Goal: Complete application form: Complete application form

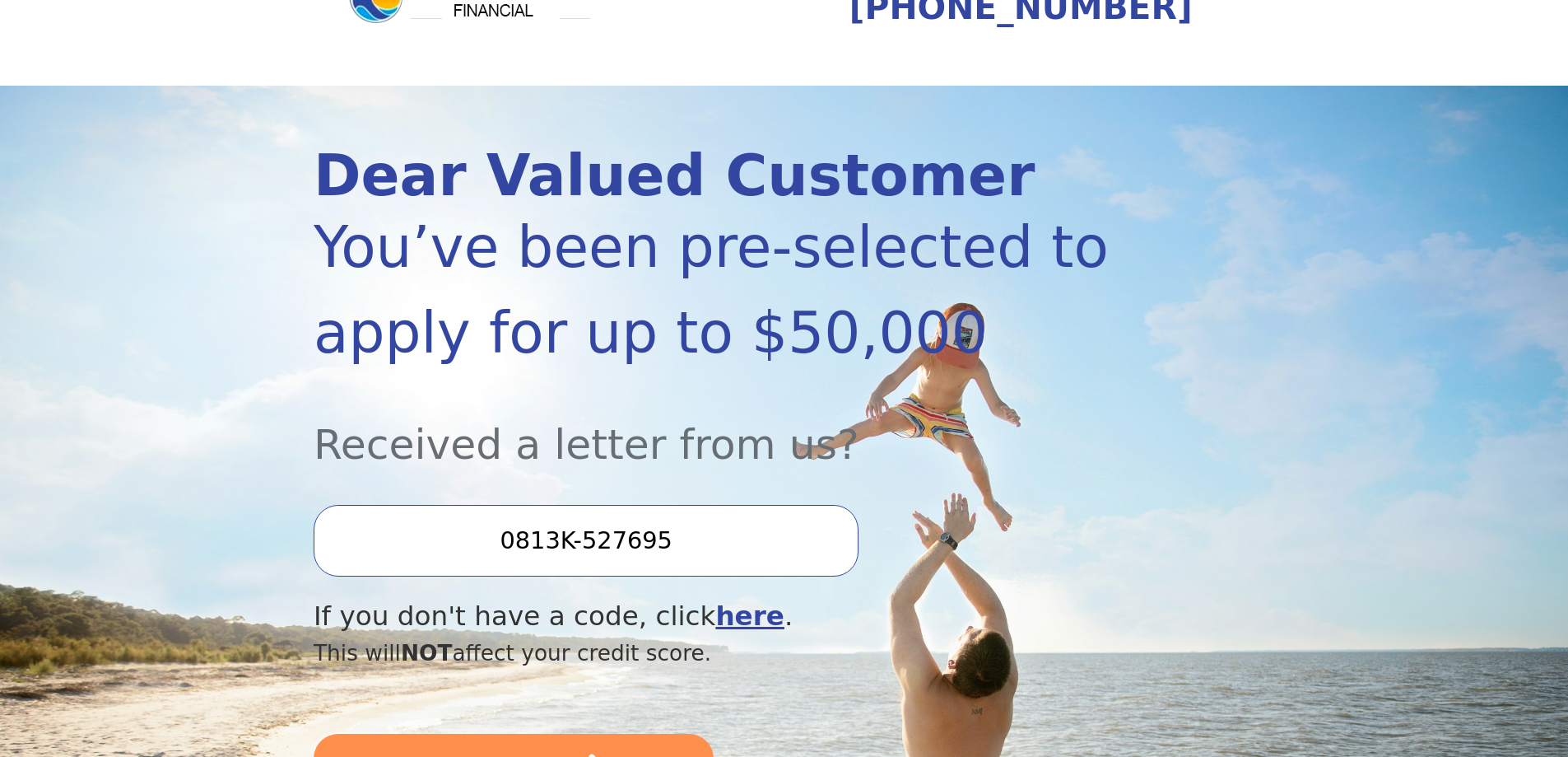
scroll to position [165, 0]
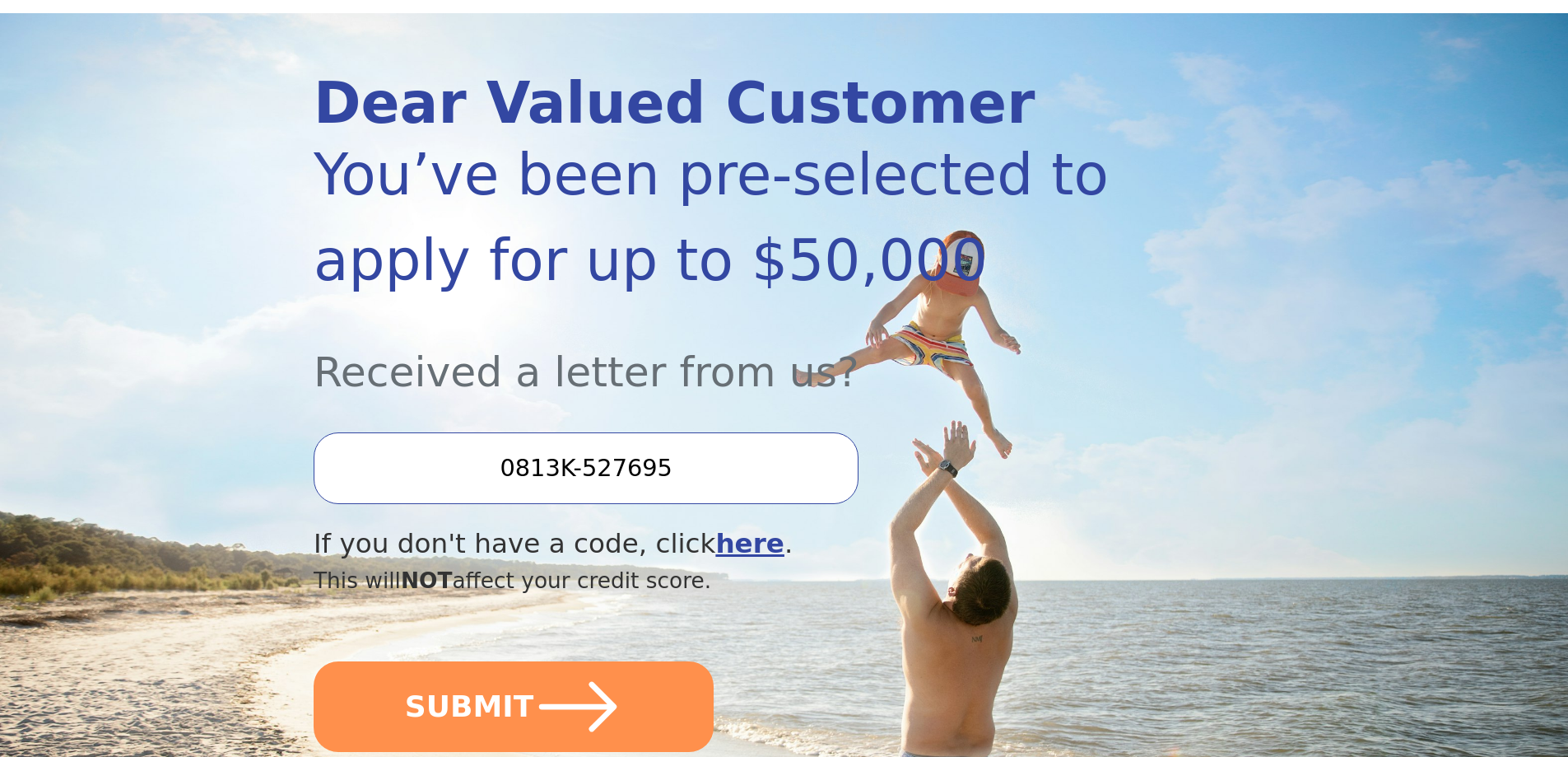
click at [494, 466] on input "0813K-527695" at bounding box center [585, 467] width 544 height 70
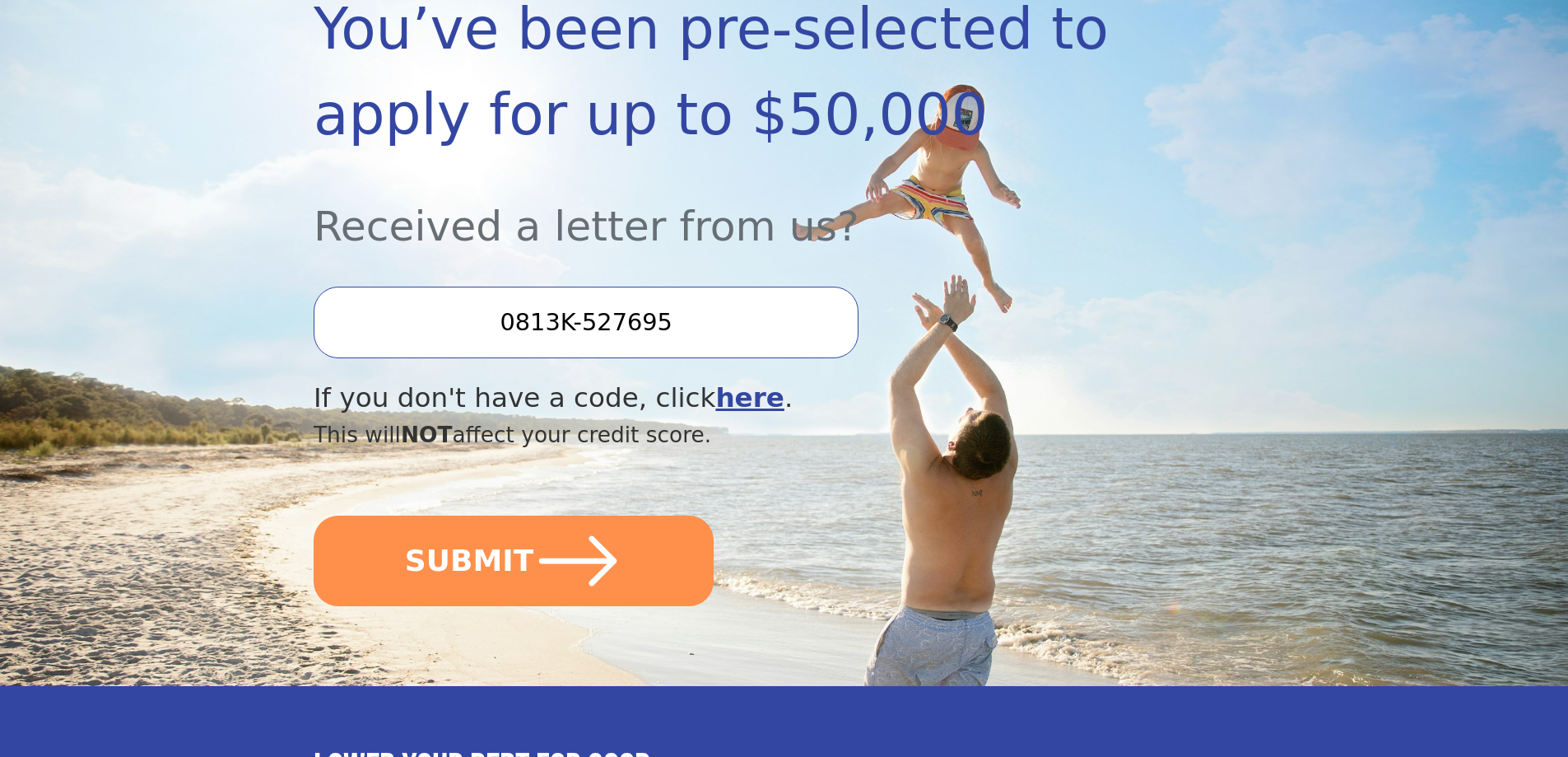
scroll to position [329, 0]
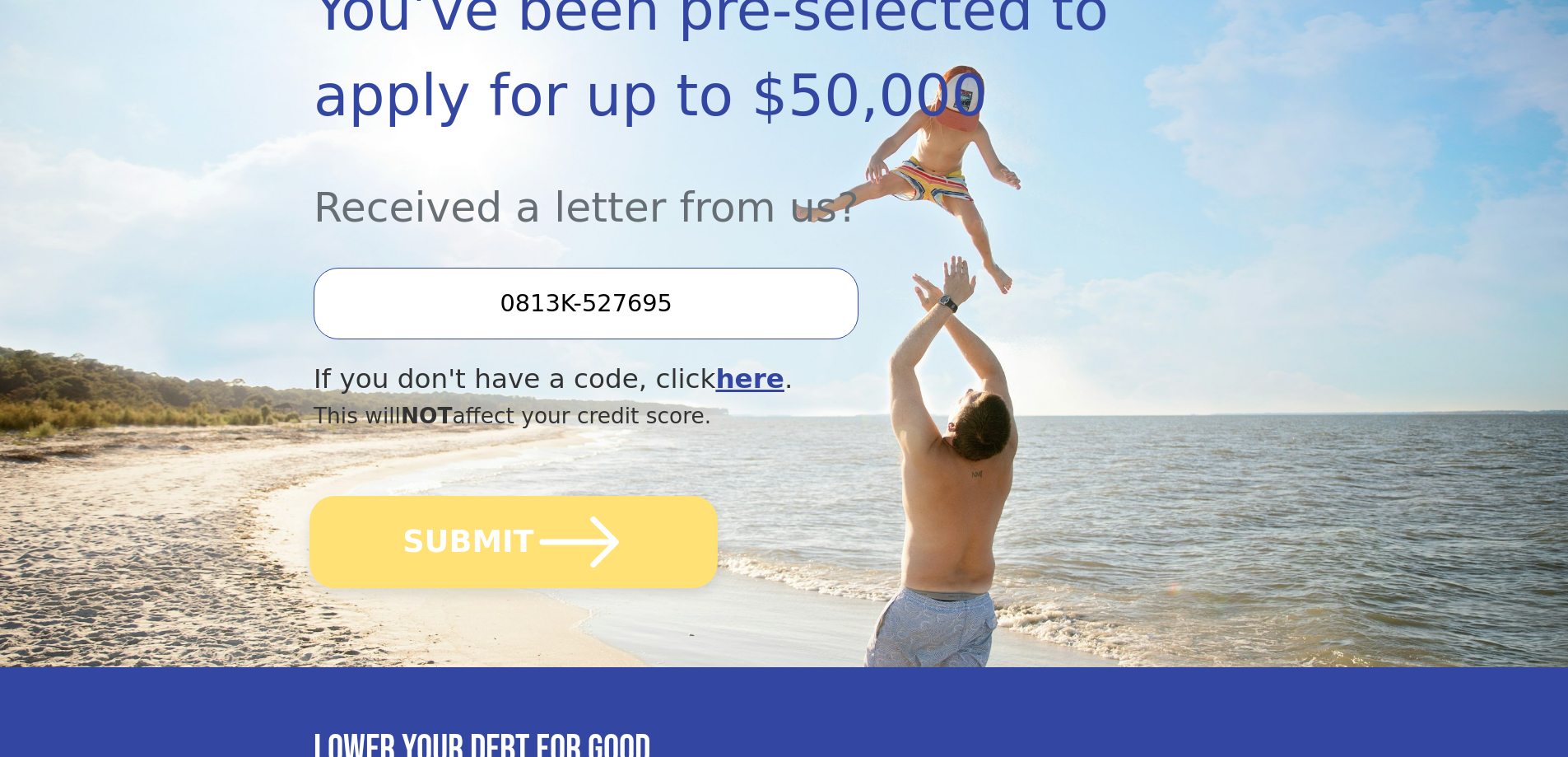
click at [501, 535] on button "SUBMIT" at bounding box center [513, 541] width 409 height 92
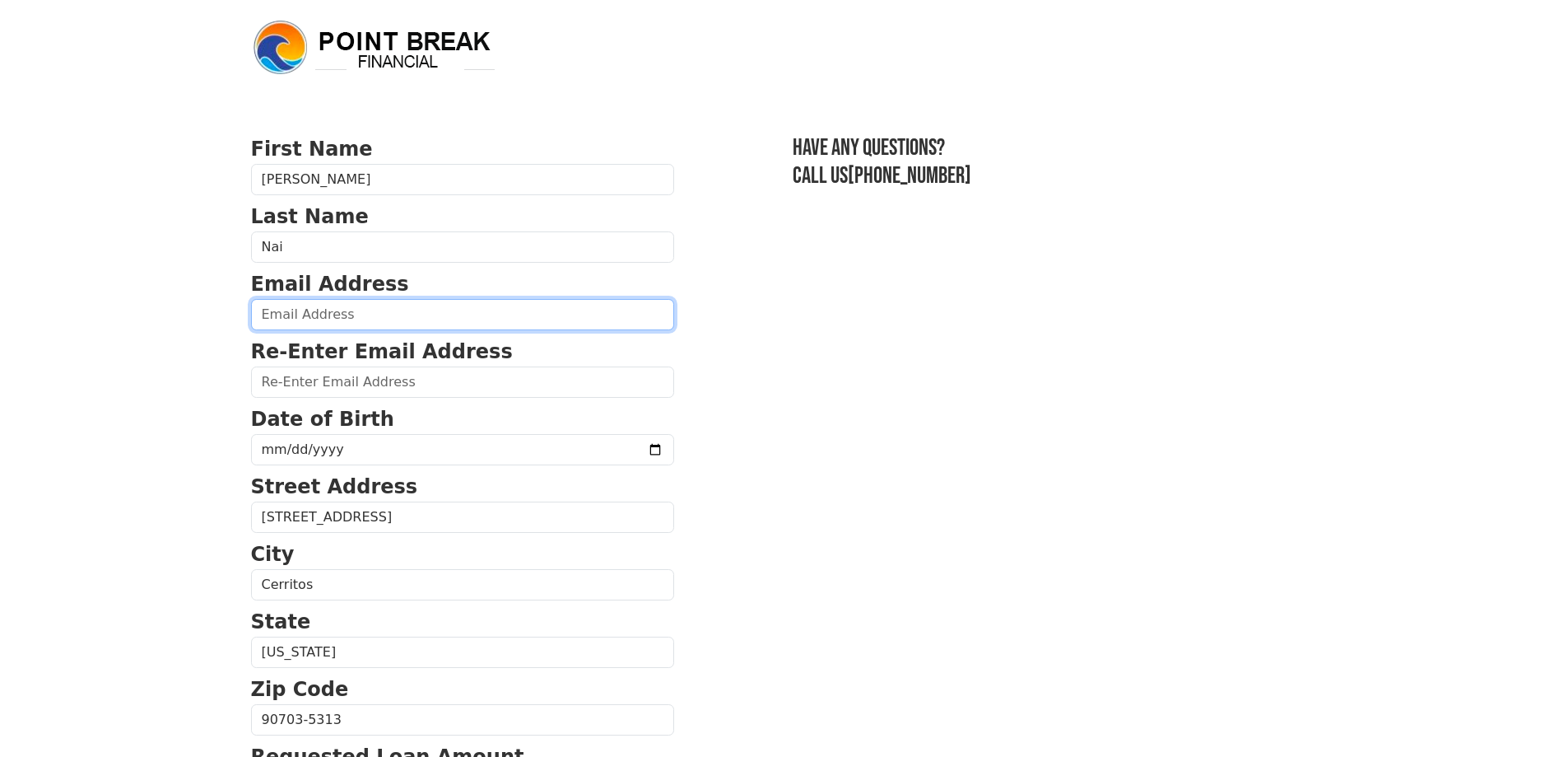
click at [409, 313] on input "email" at bounding box center [462, 315] width 423 height 32
type input "MICHAELN6969@GMAIL.COM"
type input "(552) 415-4___"
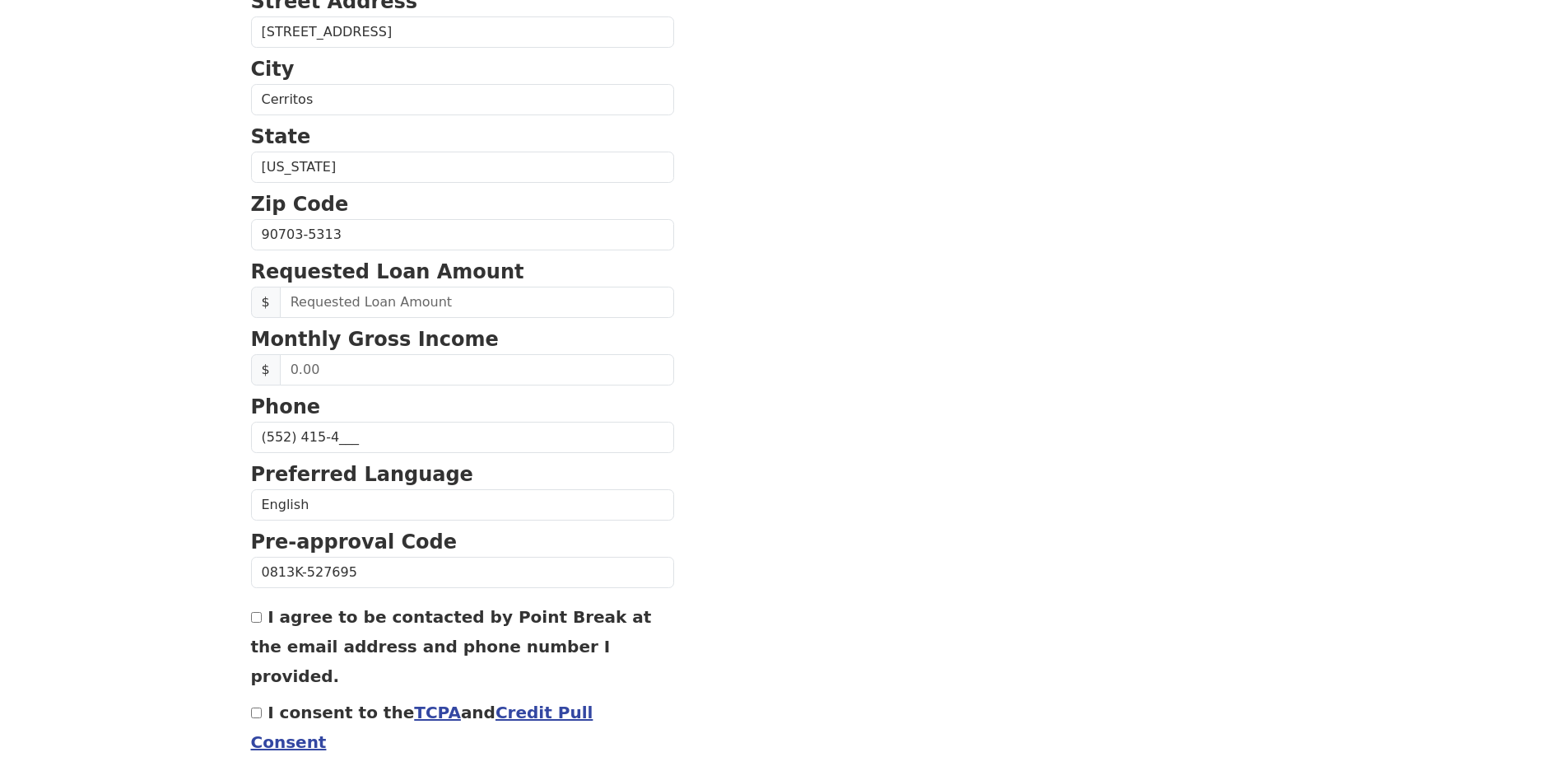
scroll to position [543, 0]
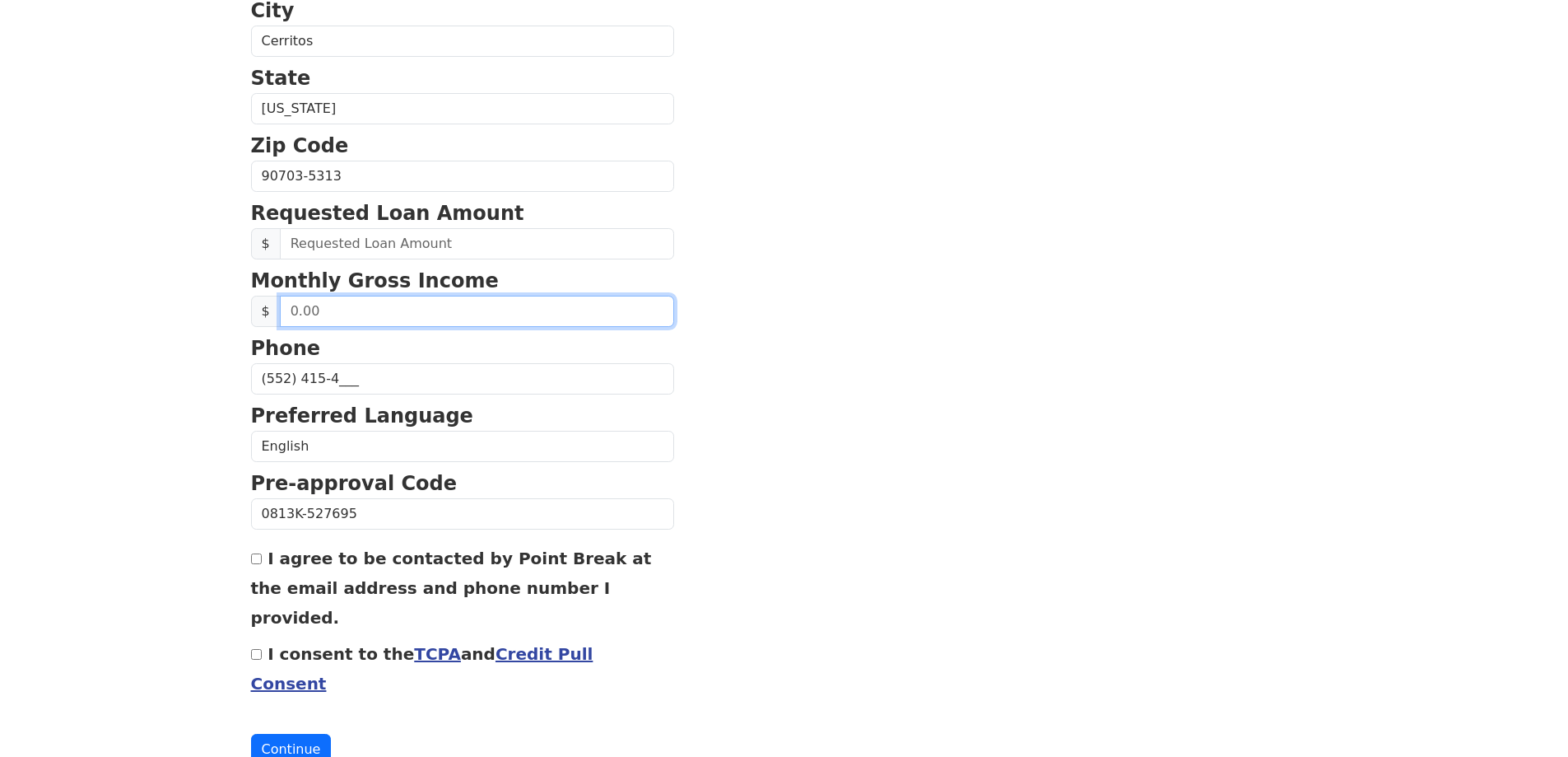
click at [449, 314] on input "text" at bounding box center [477, 312] width 394 height 32
type input "5,500.00"
click at [851, 404] on section "First Name Michael Last Name Nai Email Address MICHAELN6969@GMAIL.COM Re-Enter …" at bounding box center [784, 177] width 1067 height 1174
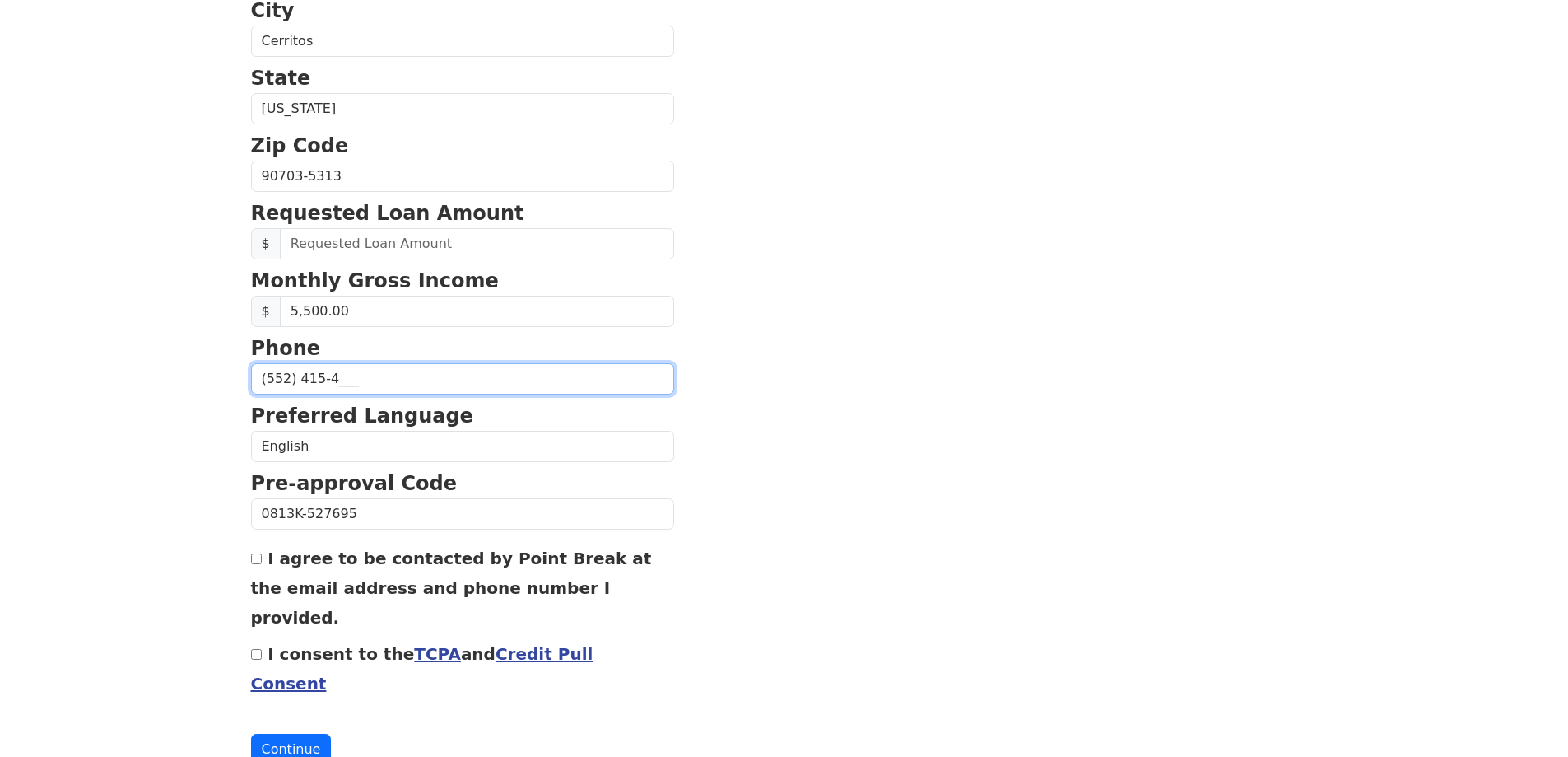
click at [499, 372] on input "(552) 415-4___" at bounding box center [462, 379] width 423 height 32
type input "(5__) ___-____"
type input "(562) 552-4154"
click at [940, 385] on section "First Name Michael Last Name Nai Email Address MICHAELN6969@GMAIL.COM Re-Enter …" at bounding box center [784, 177] width 1067 height 1174
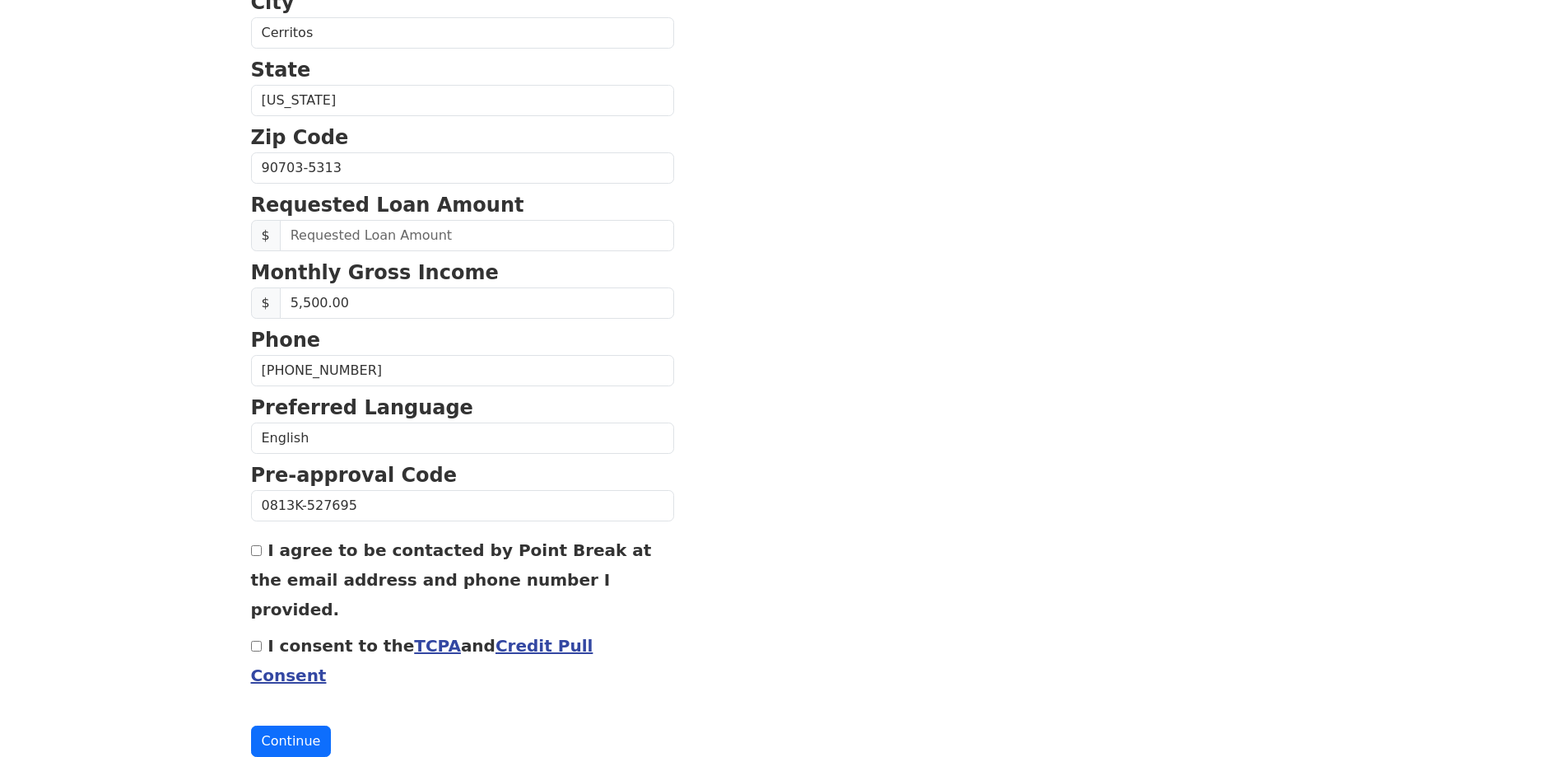
scroll to position [554, 0]
click at [258, 547] on input "I agree to be contacted by Point Break at the email address and phone number I …" at bounding box center [256, 547] width 11 height 11
checkbox input "true"
click at [252, 638] on input "I consent to the TCPA and Credit Pull Consent" at bounding box center [256, 643] width 11 height 11
checkbox input "true"
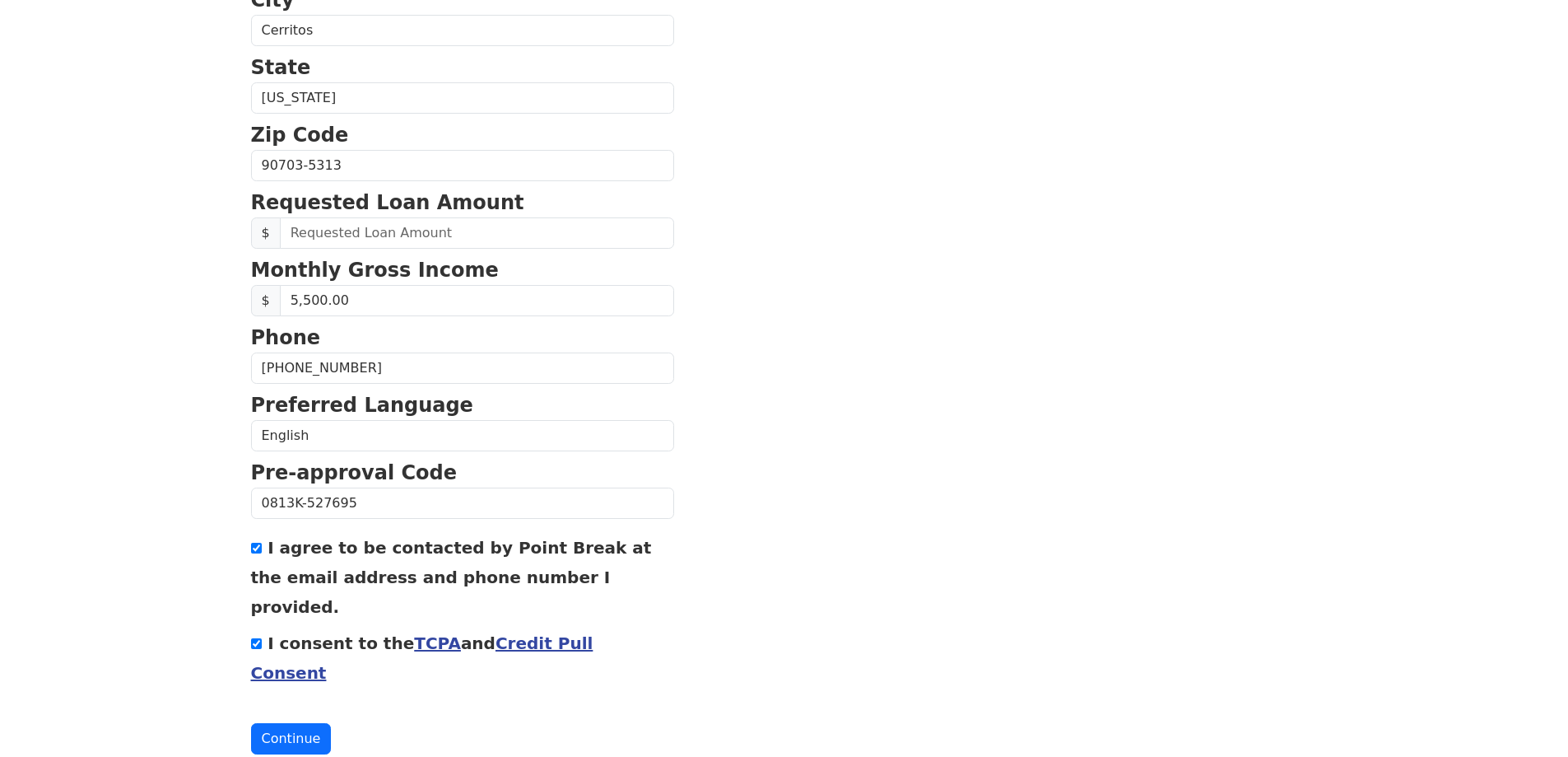
click at [276, 723] on button "Continue" at bounding box center [291, 739] width 80 height 32
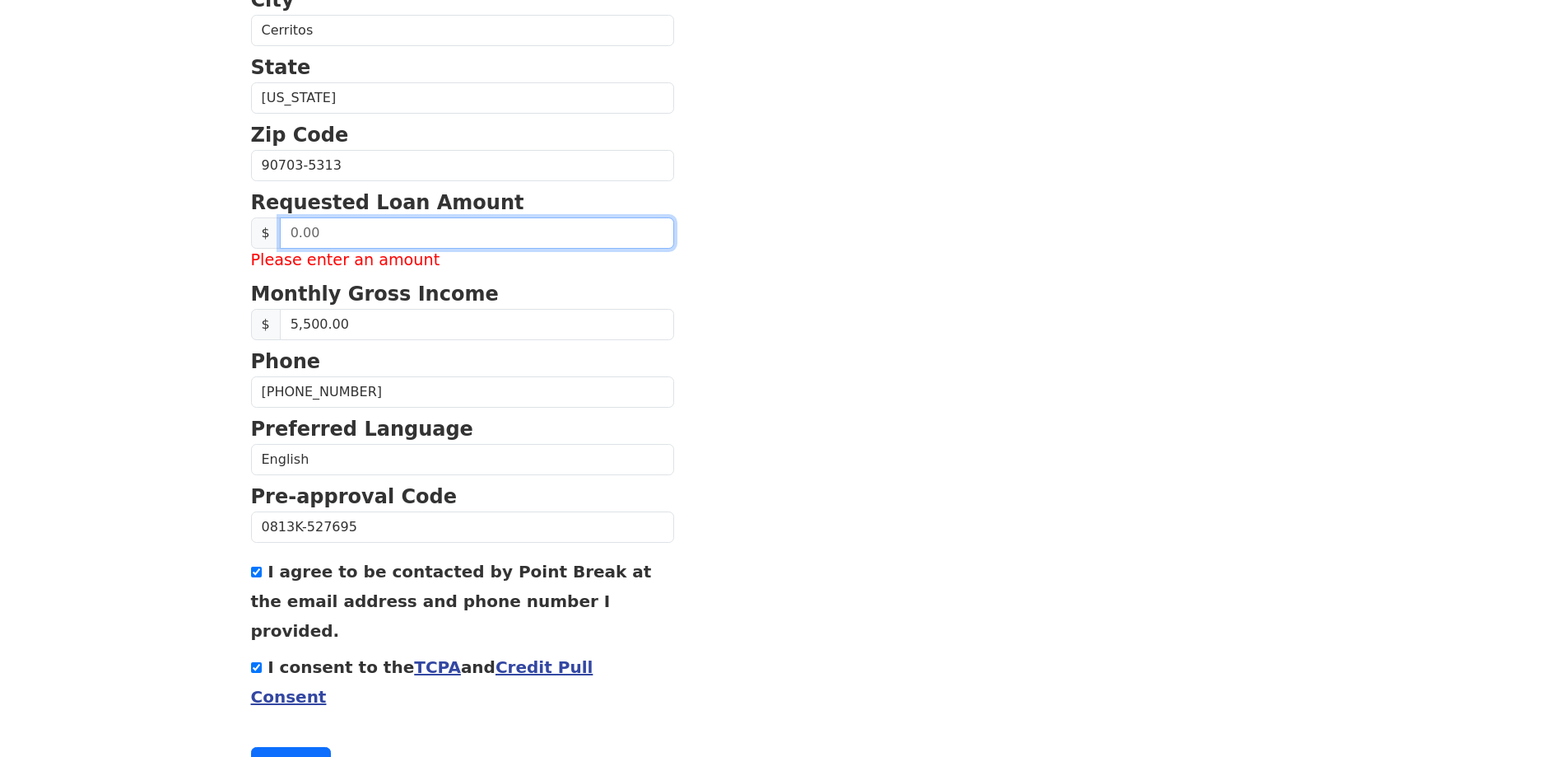
click at [375, 230] on input "text" at bounding box center [477, 233] width 394 height 32
click at [374, 230] on input "text" at bounding box center [477, 233] width 394 height 32
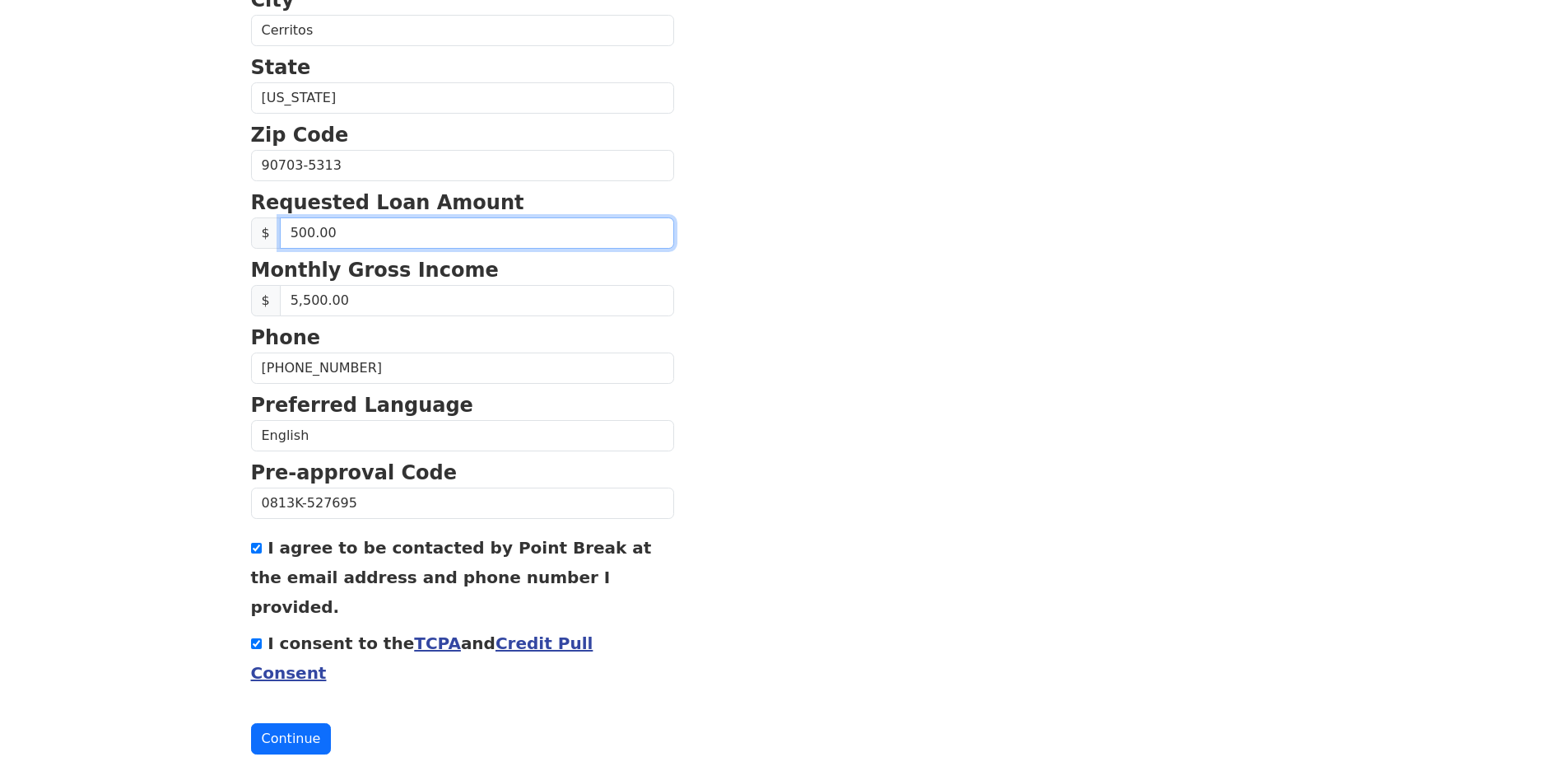
type input "5,000.00"
click at [965, 367] on section "First Name Michael Last Name Nai Email Address MICHAELN6969@GMAIL.COM Re-Enter …" at bounding box center [784, 155] width 1067 height 1198
click at [286, 723] on button "Continue" at bounding box center [291, 739] width 80 height 32
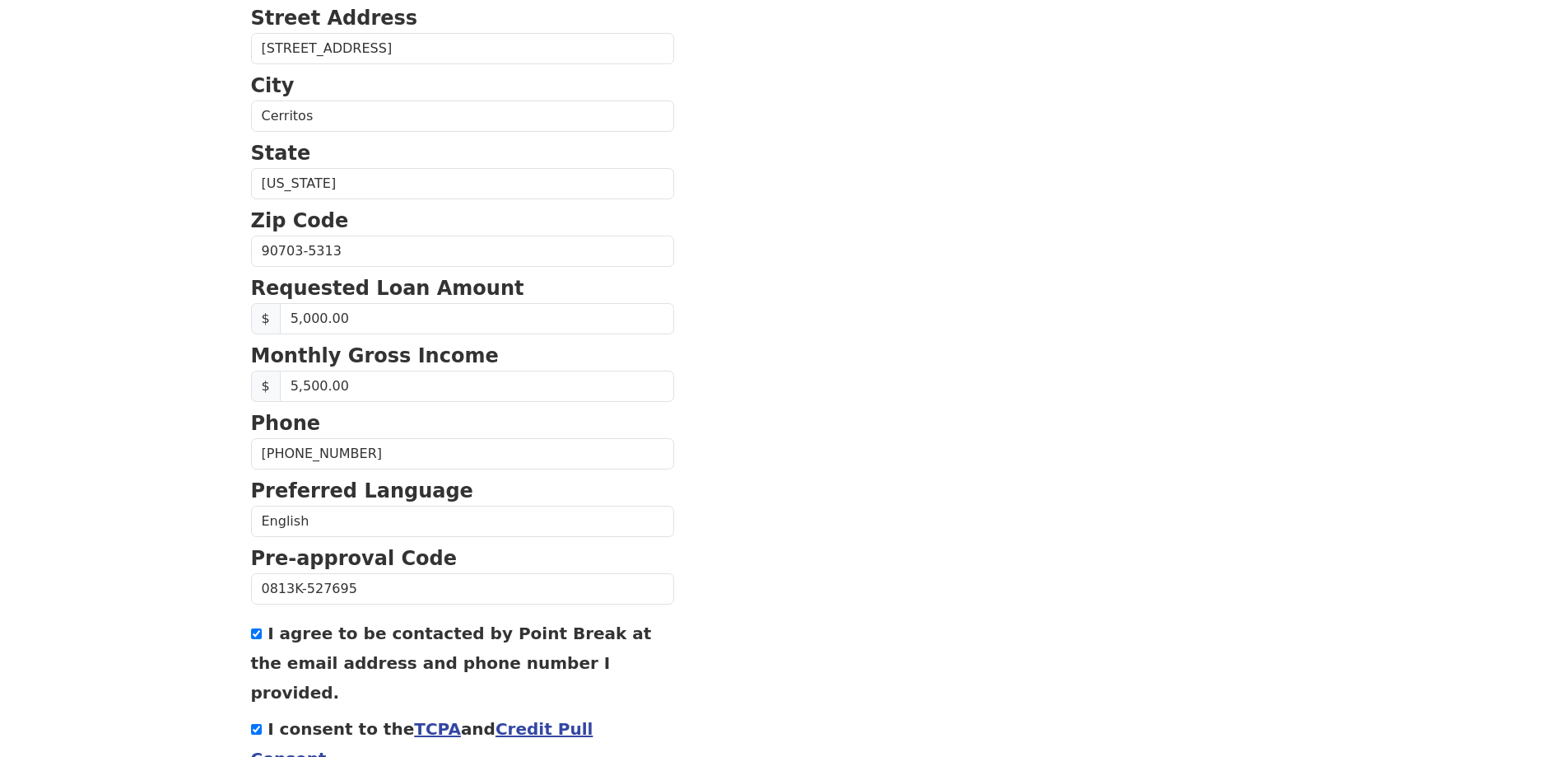
scroll to position [496, 0]
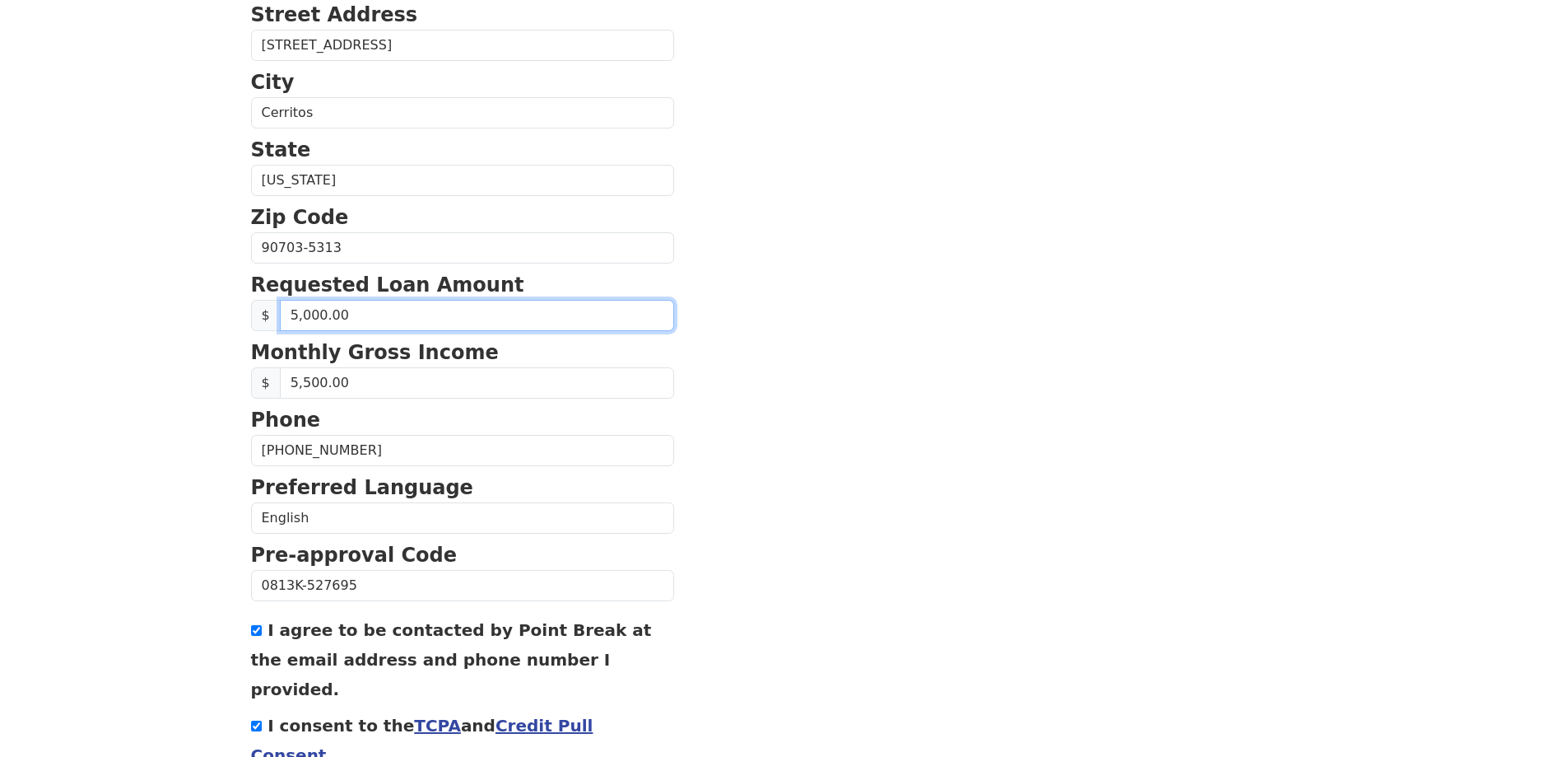
click at [392, 316] on input "5,000.00" at bounding box center [477, 316] width 394 height 32
click at [816, 485] on section "First Name Michael Last Name Nai Email Address MICHAELN6969@GMAIL.COM Re-Enter …" at bounding box center [784, 237] width 1067 height 1198
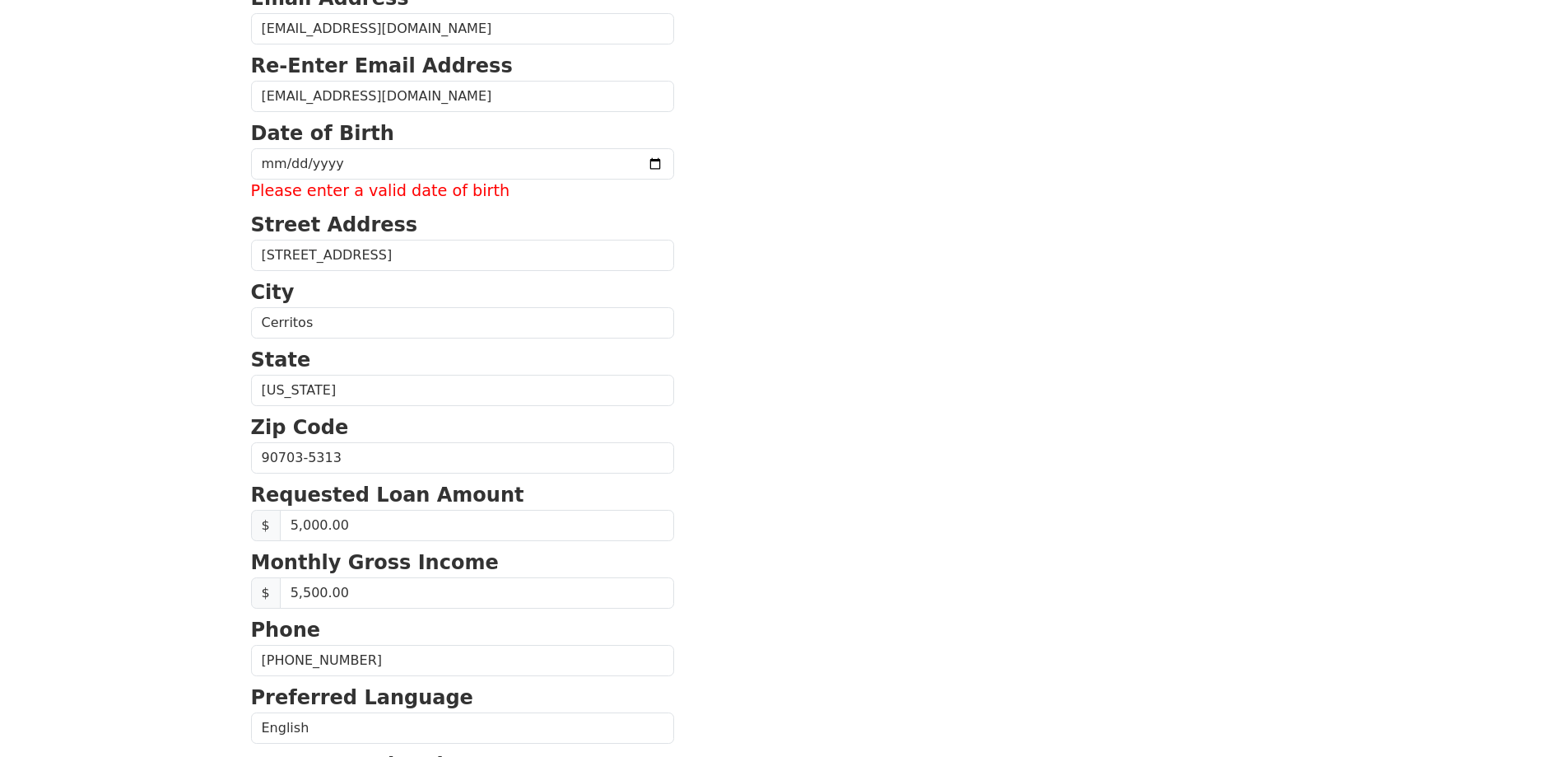
scroll to position [249, 0]
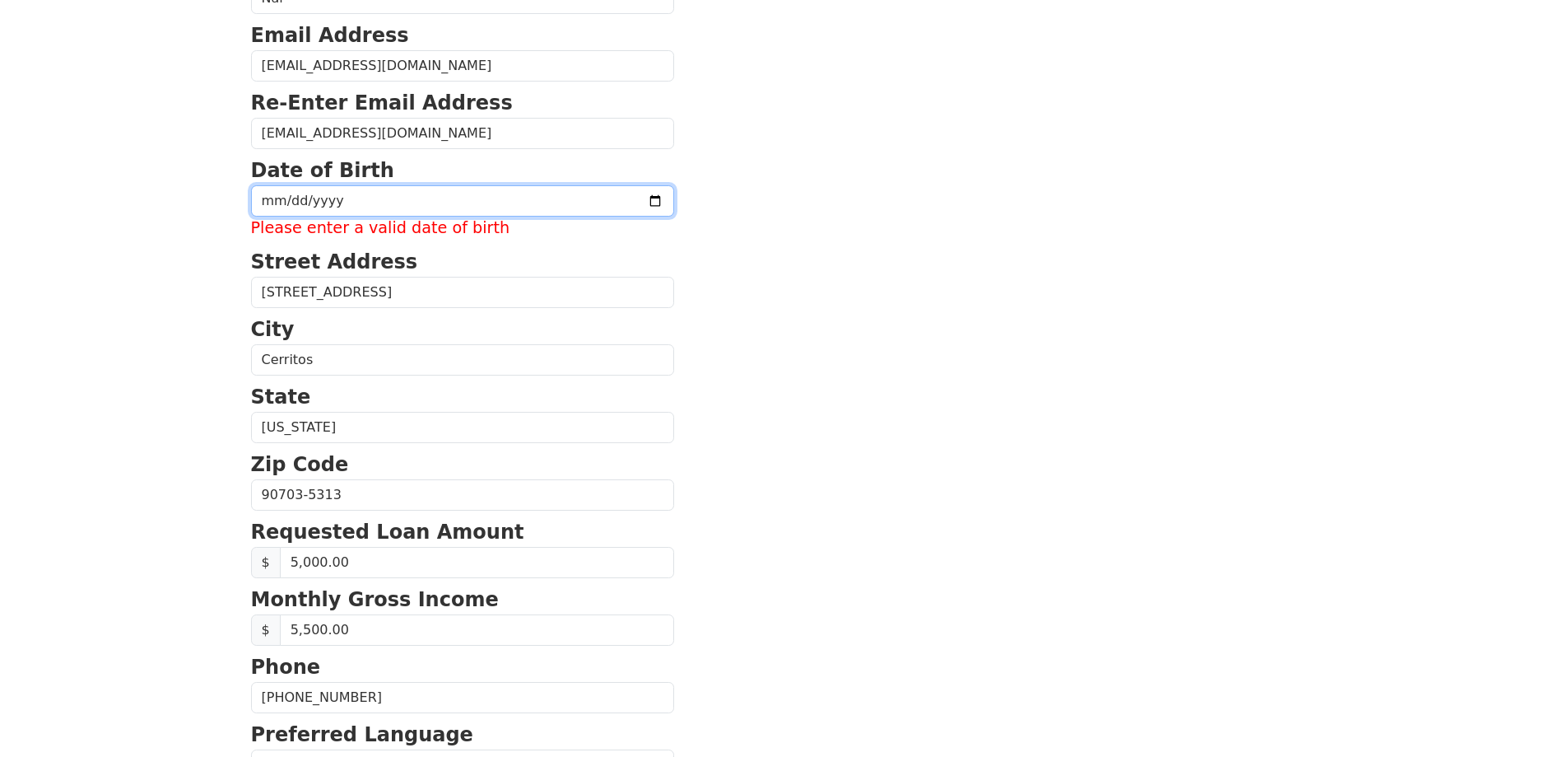
click at [269, 196] on input "date" at bounding box center [462, 201] width 423 height 32
type input "1969-06-03"
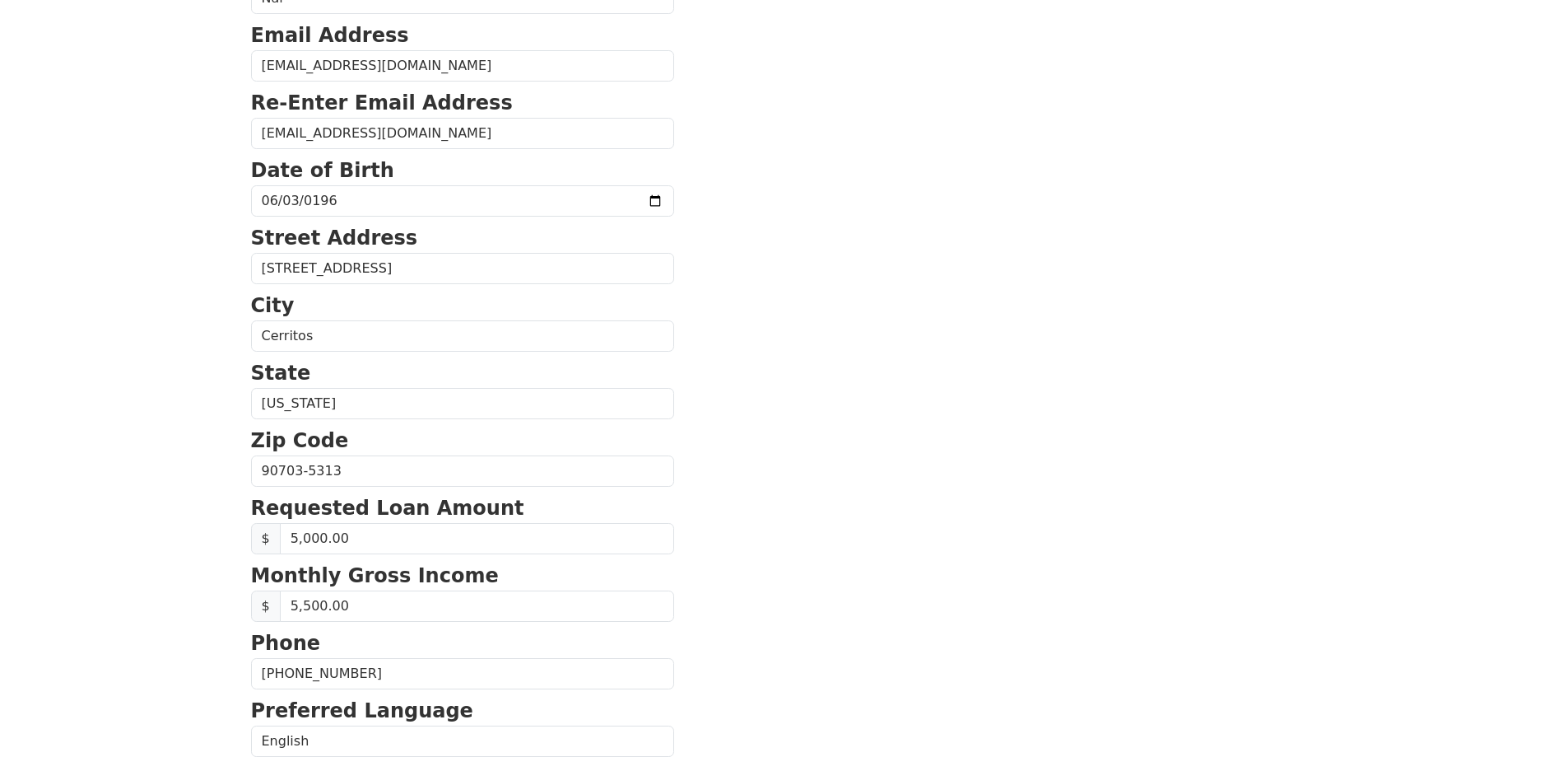
click at [965, 456] on section "First Name Michael Last Name Nai Email Address MICHAELN6969@GMAIL.COM Re-Enter …" at bounding box center [784, 473] width 1067 height 1174
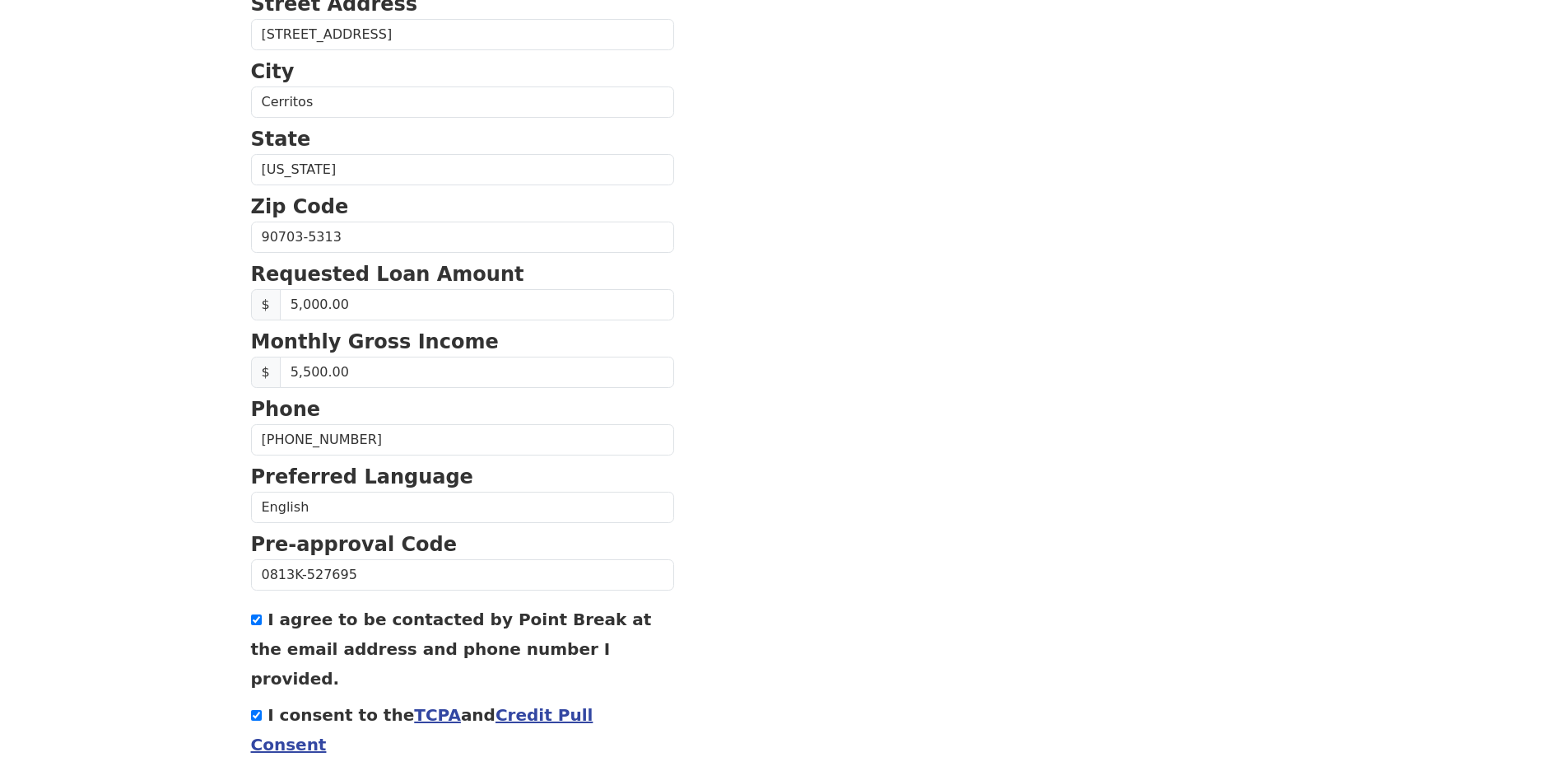
scroll to position [554, 0]
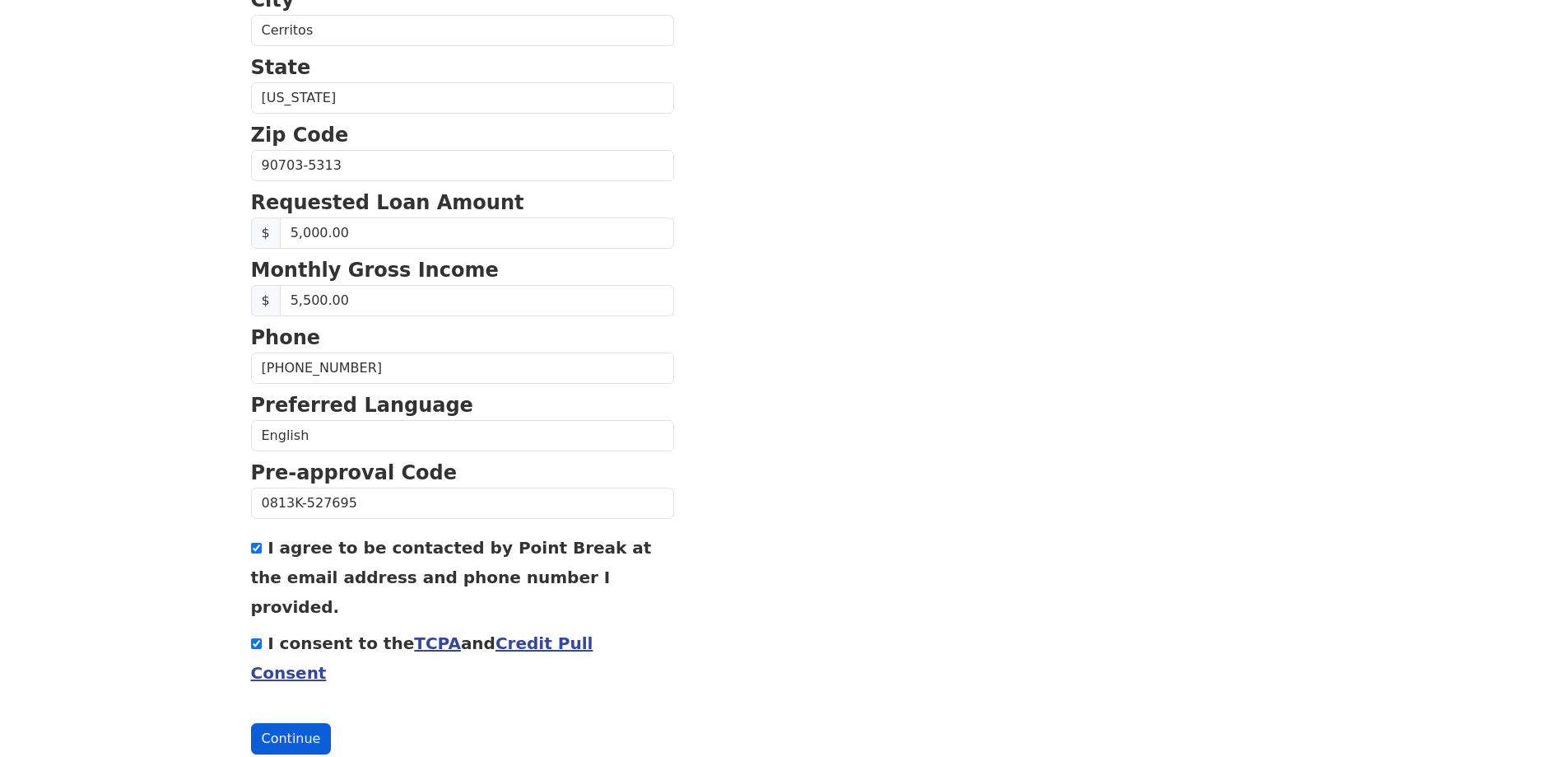
click at [282, 723] on button "Continue" at bounding box center [291, 739] width 80 height 32
